Goal: Find specific page/section: Find specific page/section

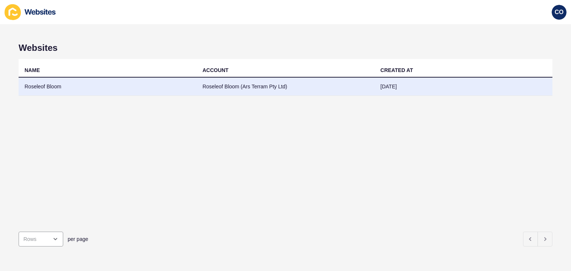
click at [47, 83] on td "Roseleof Bloom" at bounding box center [108, 87] width 178 height 18
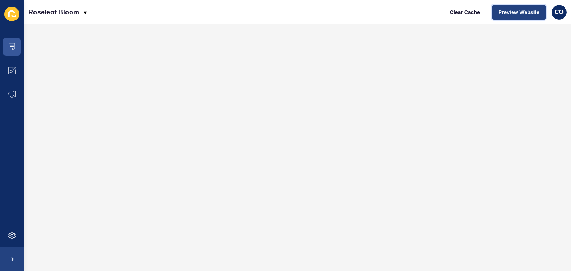
click at [517, 11] on span "Preview Website" at bounding box center [518, 12] width 41 height 7
